Goal: Transaction & Acquisition: Purchase product/service

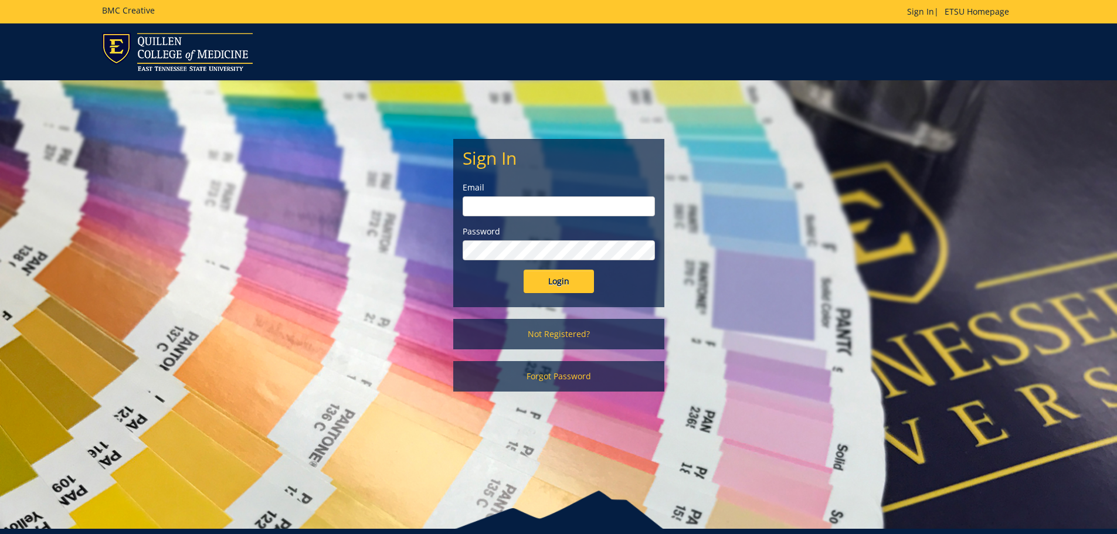
click at [635, 212] on input "email" at bounding box center [559, 206] width 192 height 20
type input "[EMAIL_ADDRESS][DOMAIN_NAME]"
click at [524, 270] on input "Login" at bounding box center [559, 281] width 70 height 23
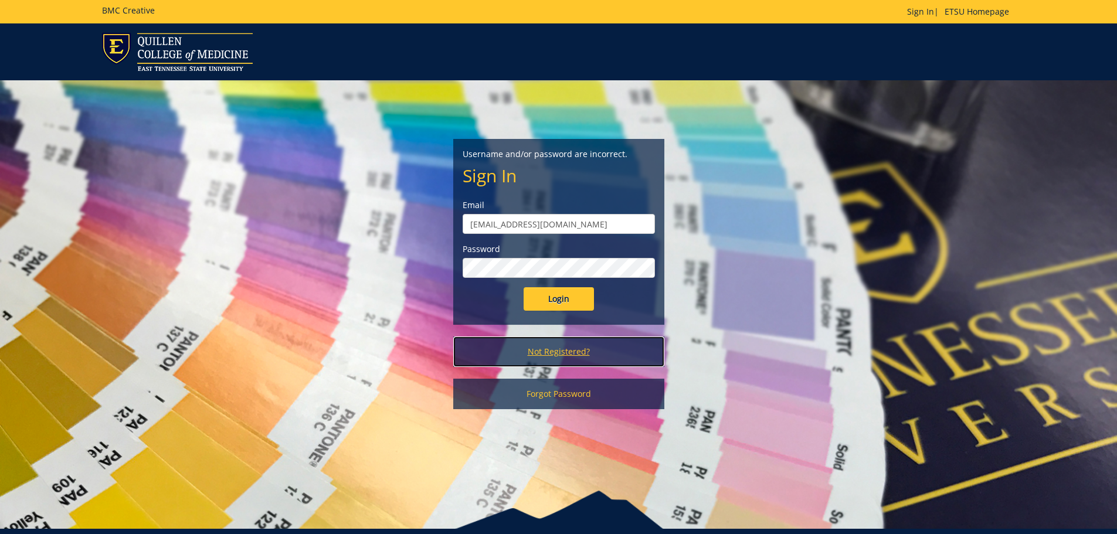
click at [556, 343] on link "Not Registered?" at bounding box center [558, 352] width 211 height 30
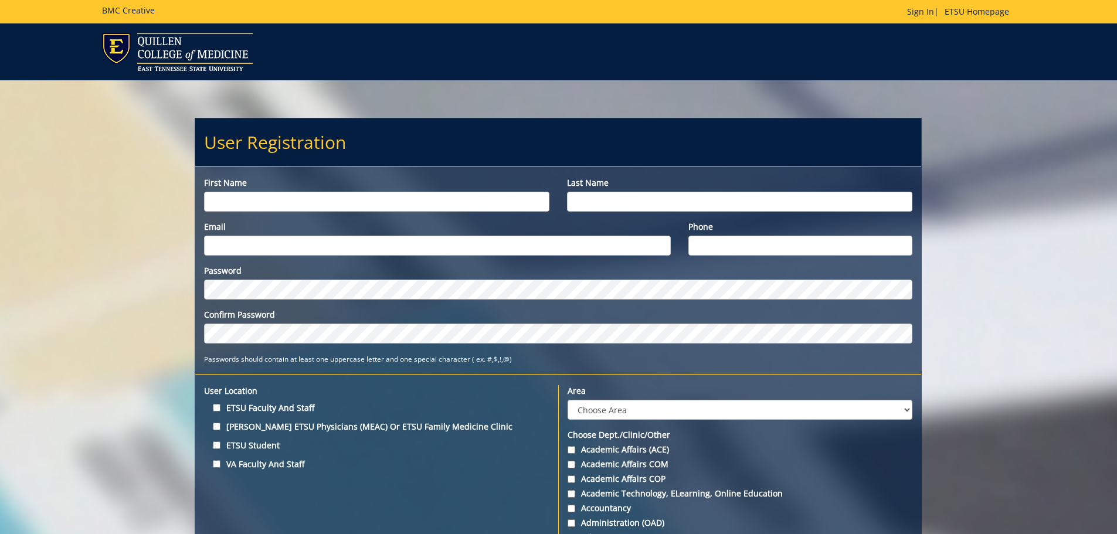
click at [439, 192] on div "First name" at bounding box center [376, 194] width 363 height 35
click at [439, 201] on input "First name" at bounding box center [376, 202] width 345 height 20
click at [214, 408] on input "ETSU Faculty and Staff" at bounding box center [217, 408] width 8 height 8
checkbox input "true"
click at [262, 192] on input "First name" at bounding box center [376, 202] width 345 height 20
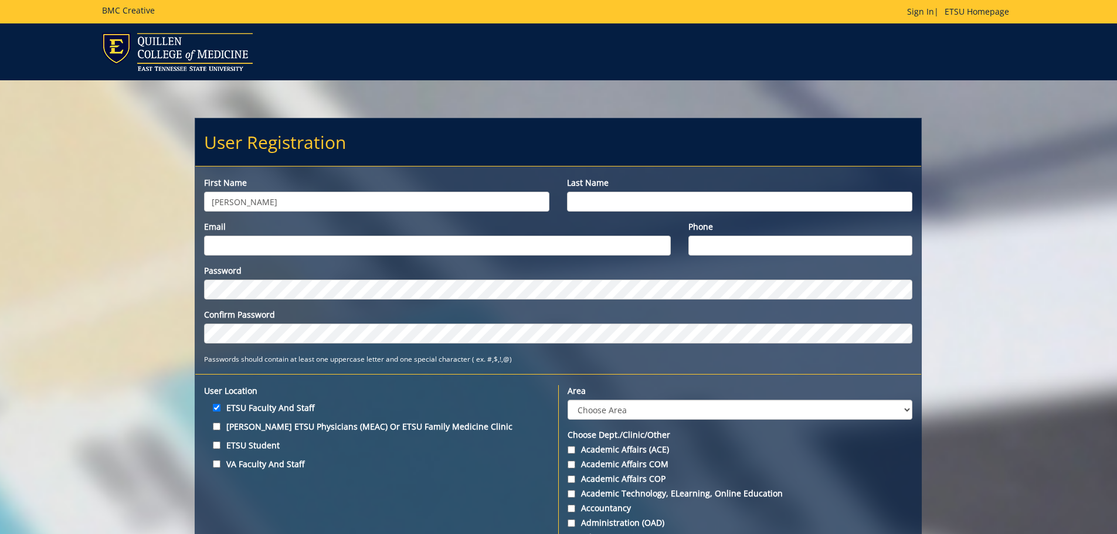
type input "Bridget"
type input "Corcoran"
type input "[EMAIL_ADDRESS][DOMAIN_NAME]"
type input "4234394042"
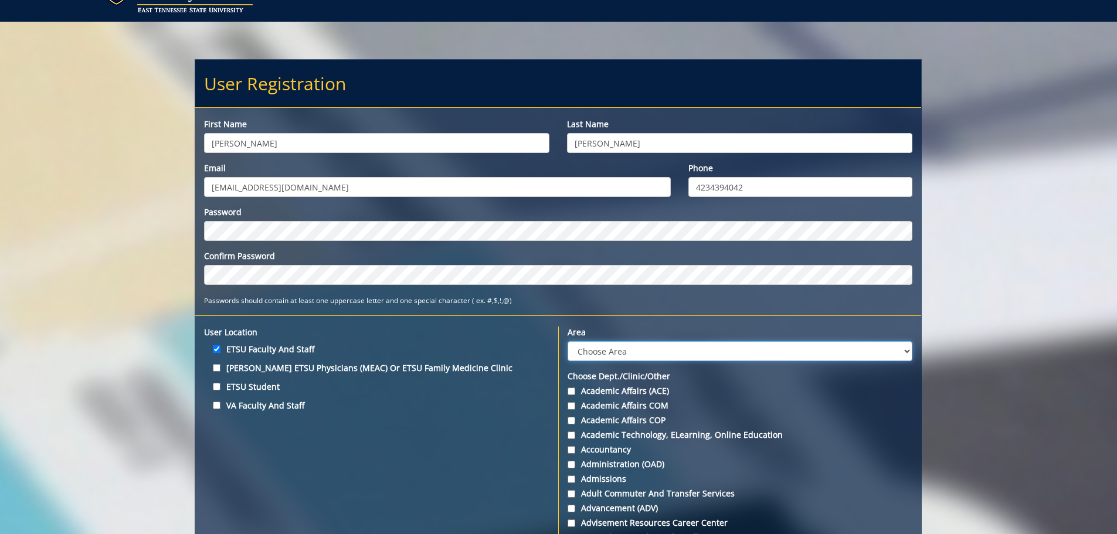
click at [610, 351] on select "Choose Area Administration Advancement (ADM) BucSports Business & Finance Clemm…" at bounding box center [740, 351] width 345 height 20
select select "37"
click at [568, 341] on select "Choose Area Administration Advancement (ADM) BucSports Business & Finance Clemm…" at bounding box center [740, 351] width 345 height 20
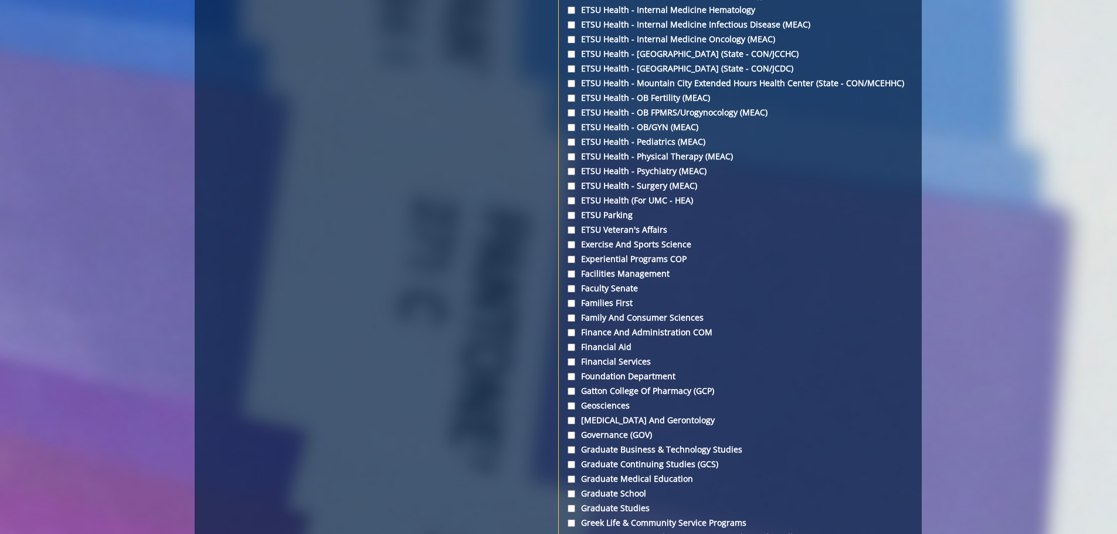
scroll to position [2111, 0]
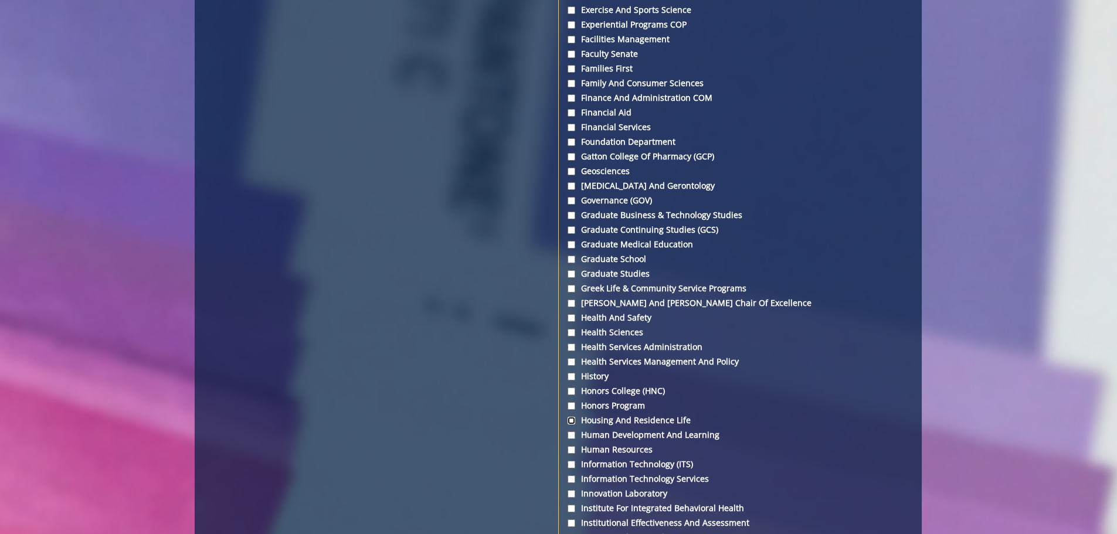
click at [570, 419] on input "Housing and Residence Life" at bounding box center [572, 421] width 8 height 8
checkbox input "true"
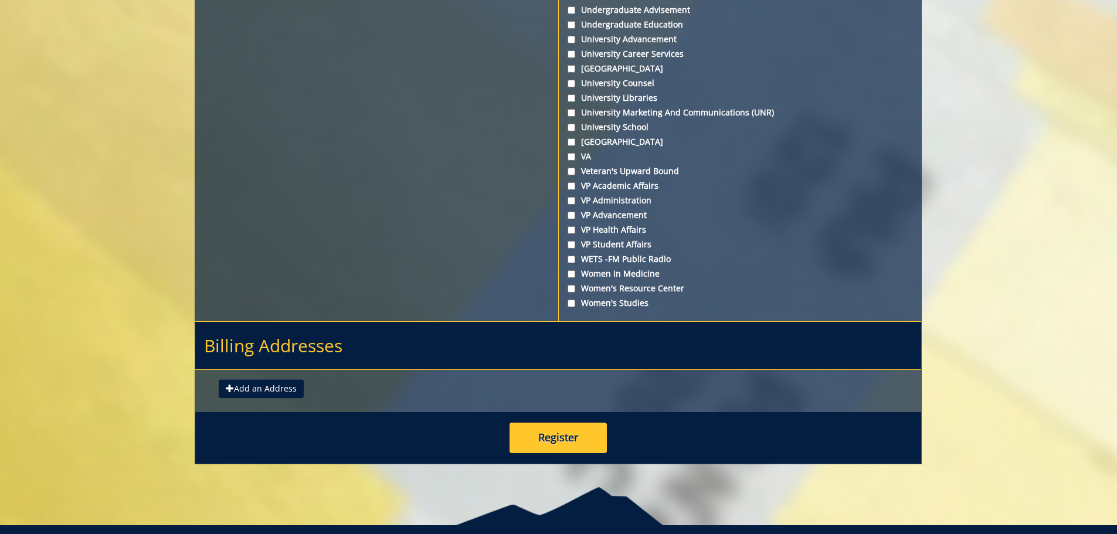
scroll to position [4267, 0]
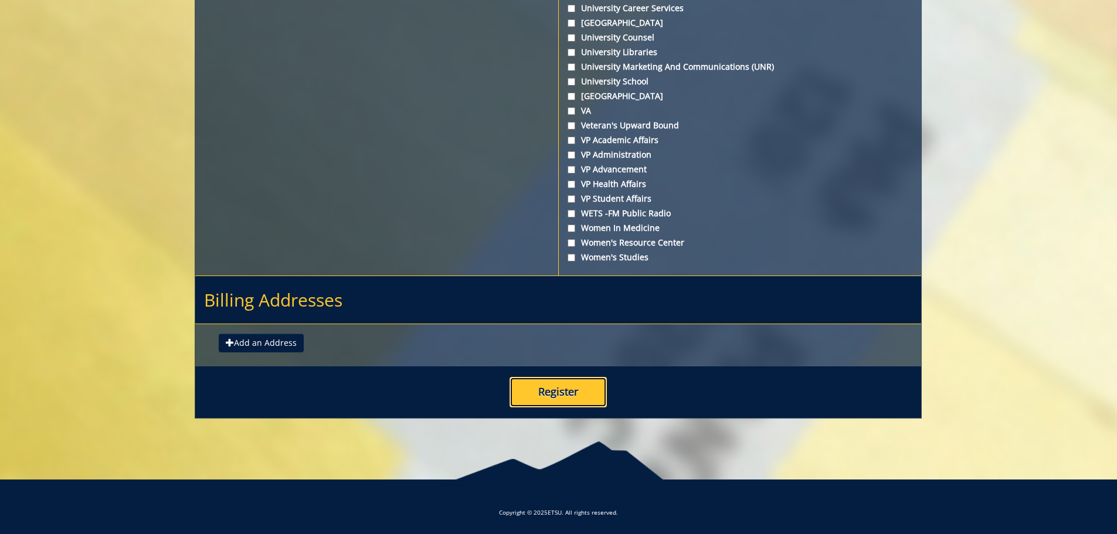
click at [573, 388] on button "Register" at bounding box center [557, 392] width 97 height 30
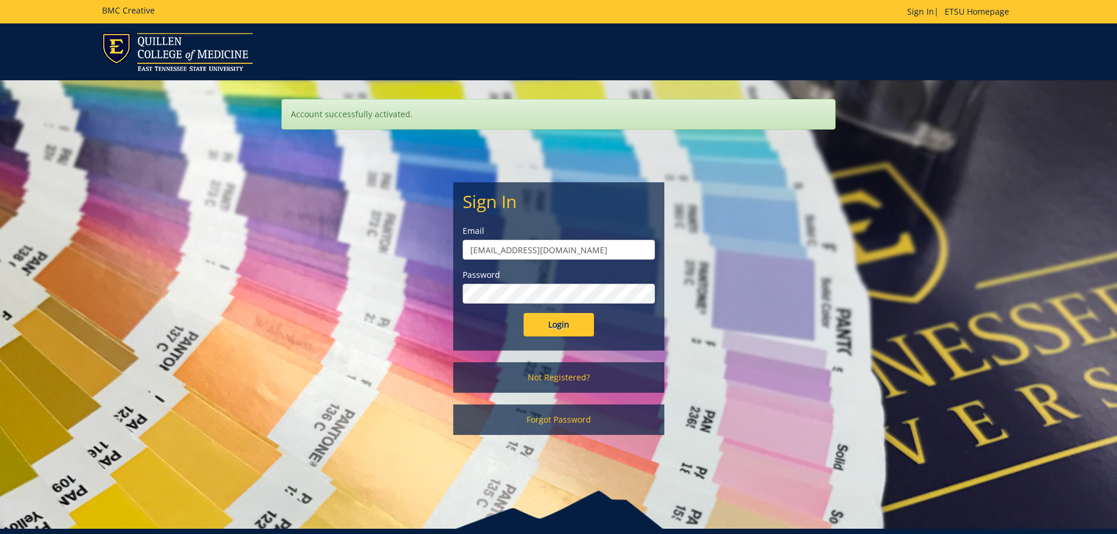
click at [524, 313] on input "Login" at bounding box center [559, 324] width 70 height 23
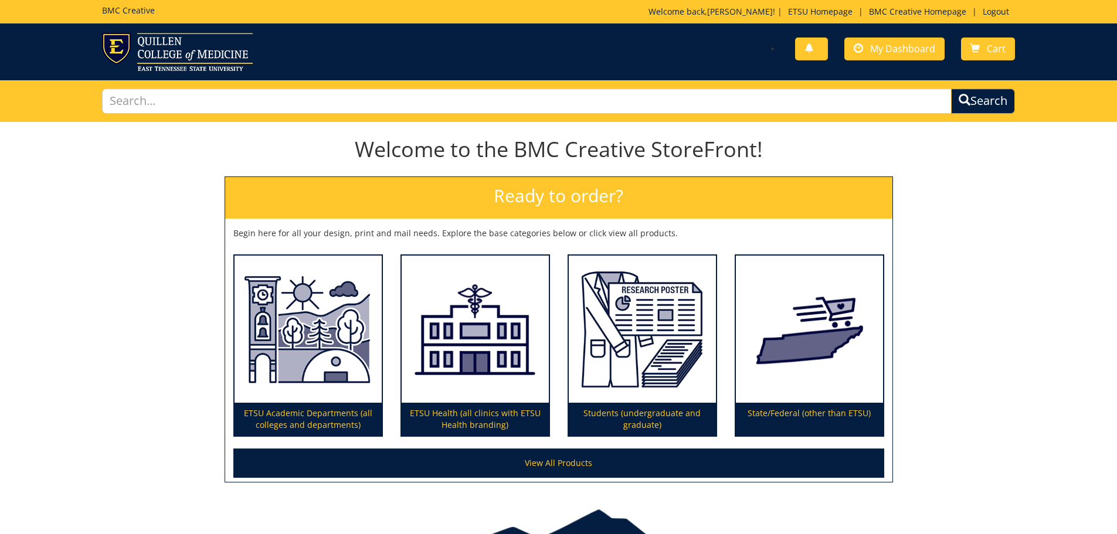
scroll to position [69, 0]
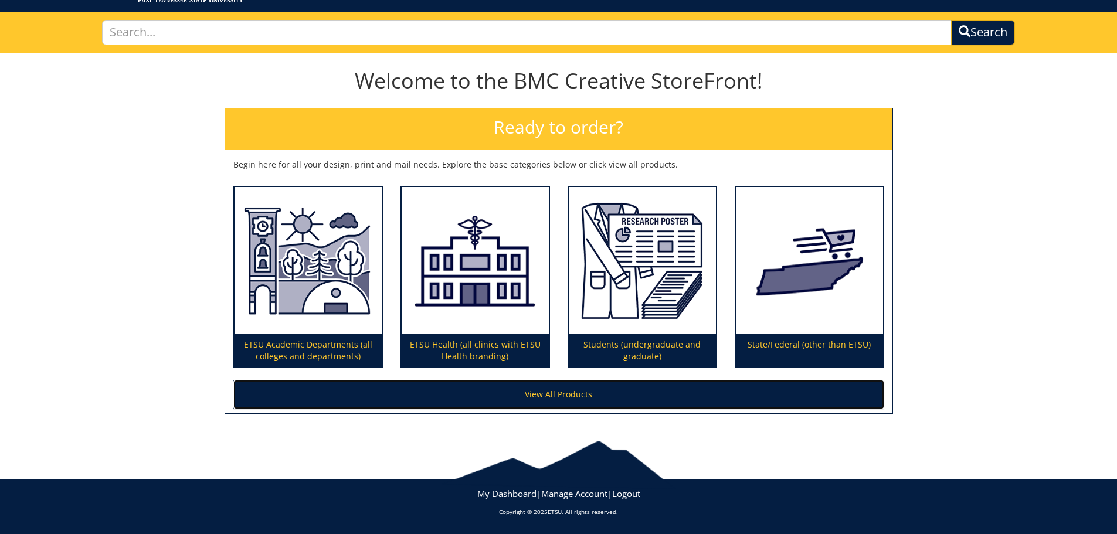
click at [541, 397] on link "View All Products" at bounding box center [558, 394] width 651 height 29
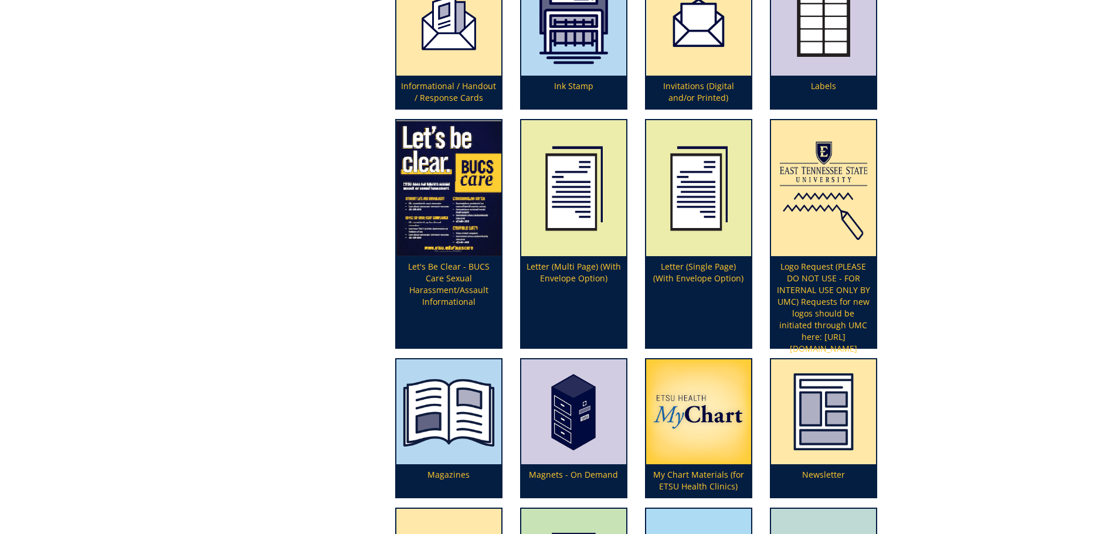
scroll to position [3378, 0]
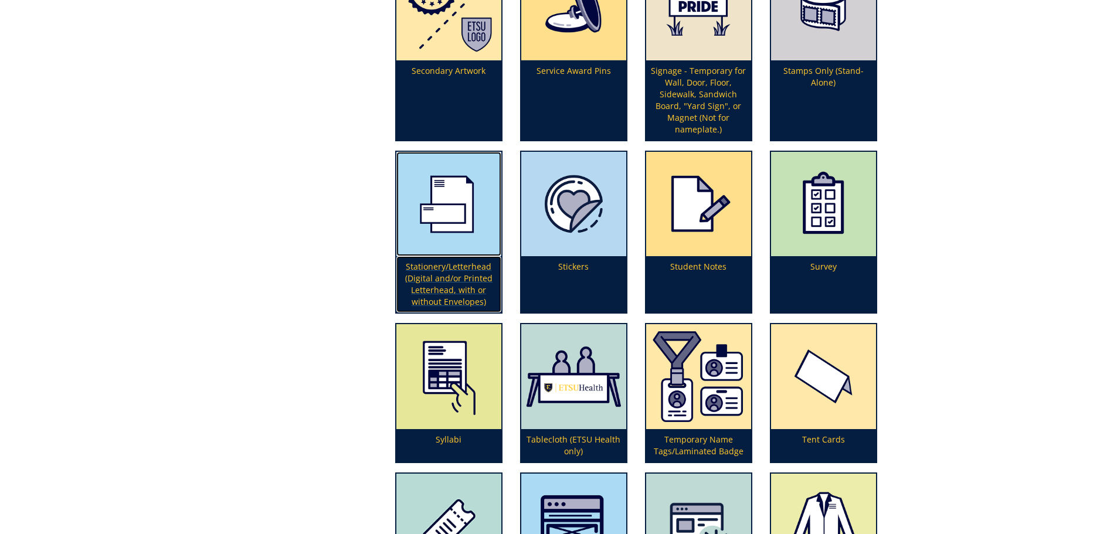
click at [436, 264] on p "Stationery/Letterhead (Digital and/or Printed Letterhead, with or without Envel…" at bounding box center [448, 284] width 105 height 56
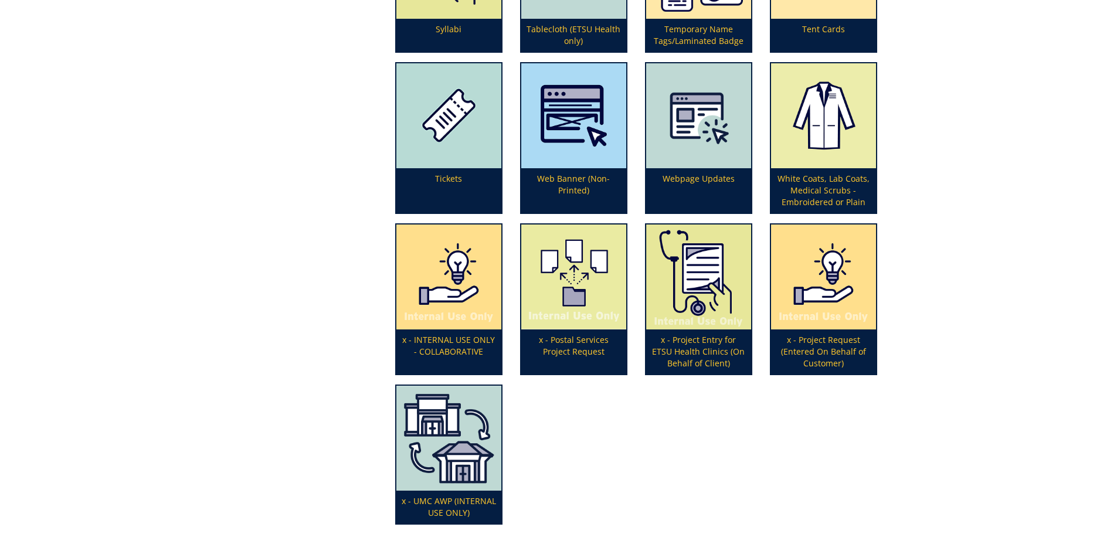
scroll to position [3612, 0]
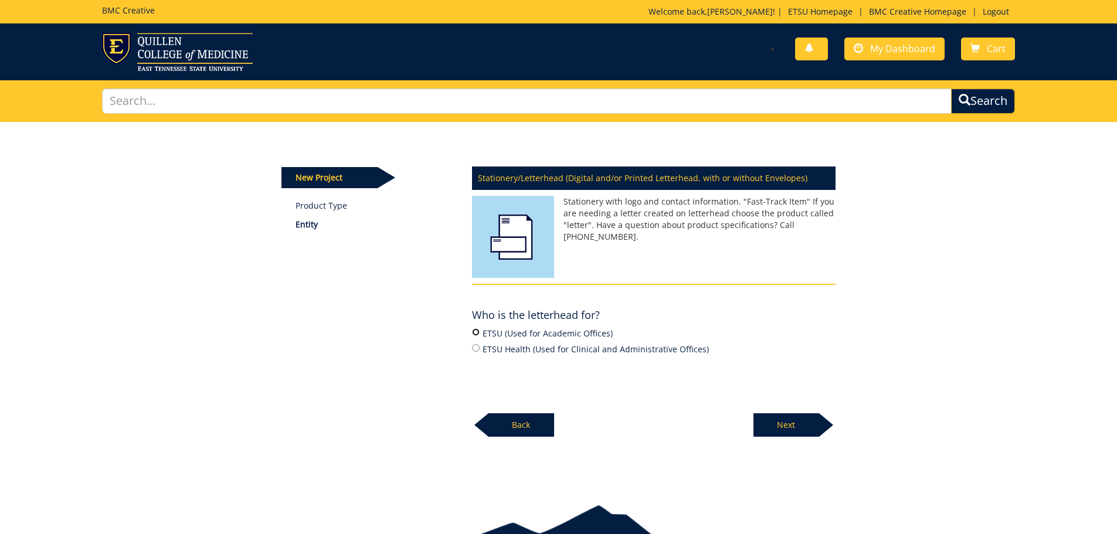
click at [472, 334] on input "ETSU (Used for Academic Offices)" at bounding box center [476, 332] width 8 height 8
radio input "true"
click at [789, 430] on p "Next" at bounding box center [786, 424] width 66 height 23
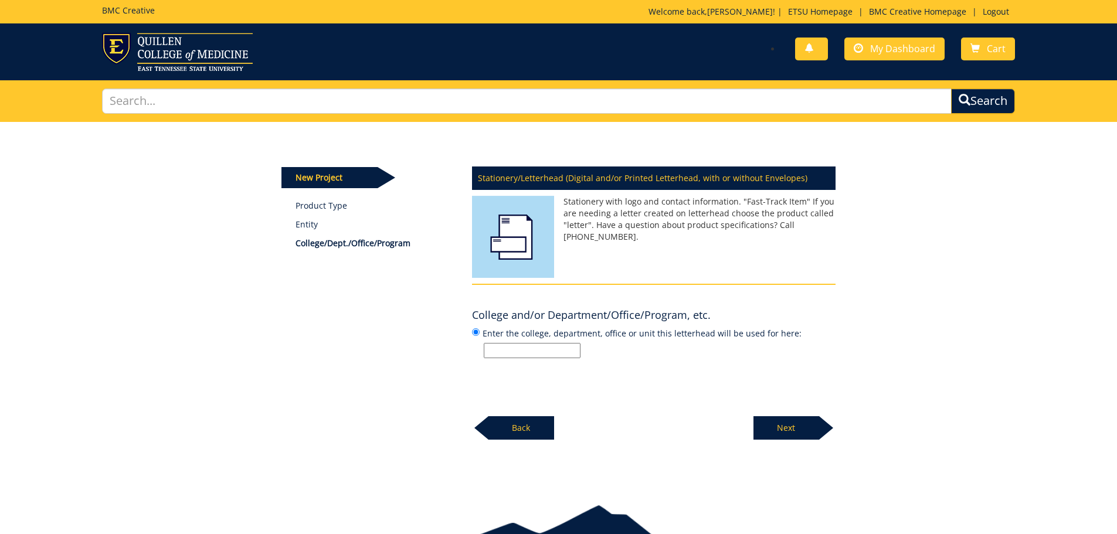
click at [538, 354] on input "Enter the college, department, office or unit this letterhead will be used for …" at bounding box center [532, 350] width 97 height 15
click at [539, 436] on p "Back" at bounding box center [521, 427] width 66 height 23
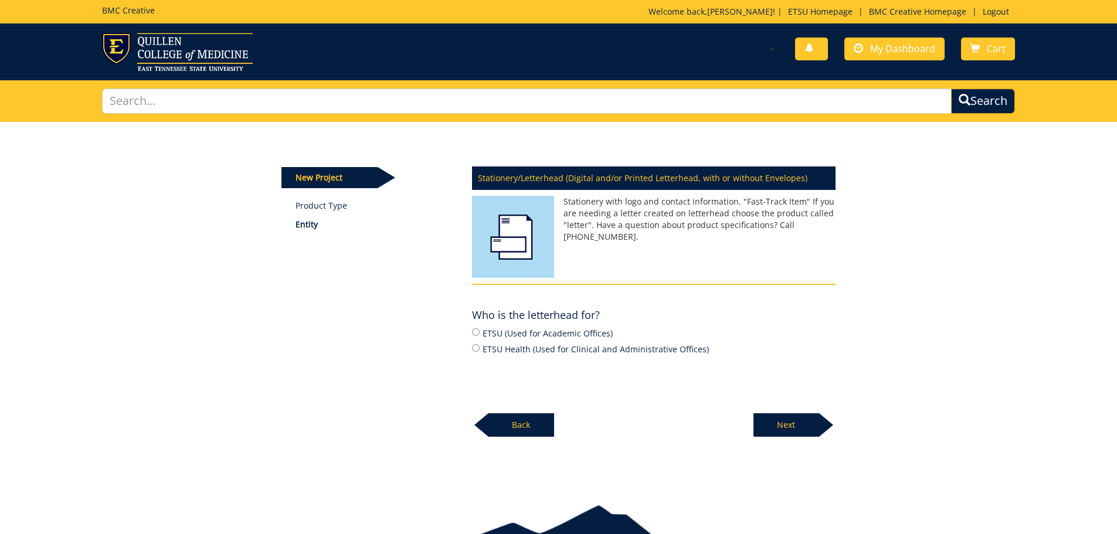
click at [532, 426] on p "Back" at bounding box center [521, 424] width 66 height 23
